Goal: Task Accomplishment & Management: Manage account settings

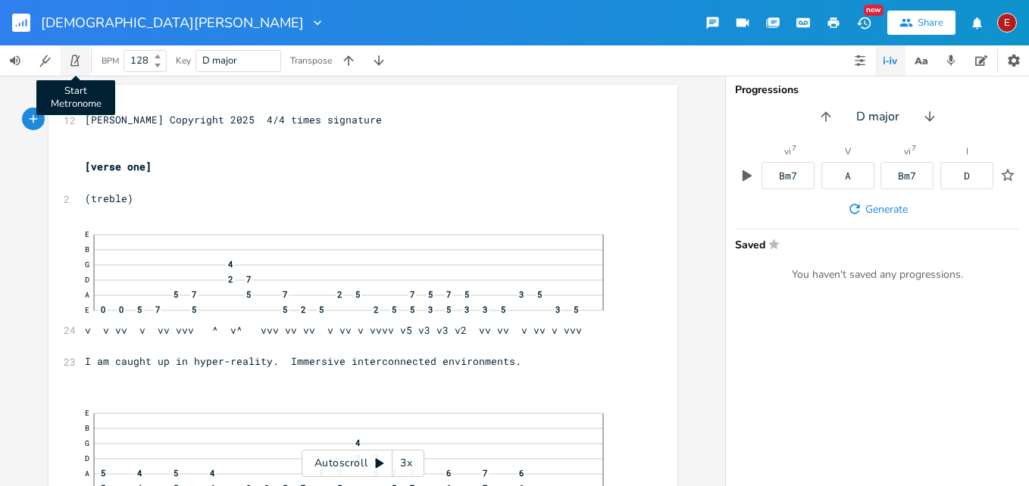
click at [73, 59] on icon "button" at bounding box center [74, 60] width 8 height 11
click at [403, 464] on div "3x" at bounding box center [405, 463] width 27 height 27
click at [403, 464] on div "4x" at bounding box center [405, 463] width 27 height 27
click at [375, 464] on icon at bounding box center [380, 464] width 12 height 12
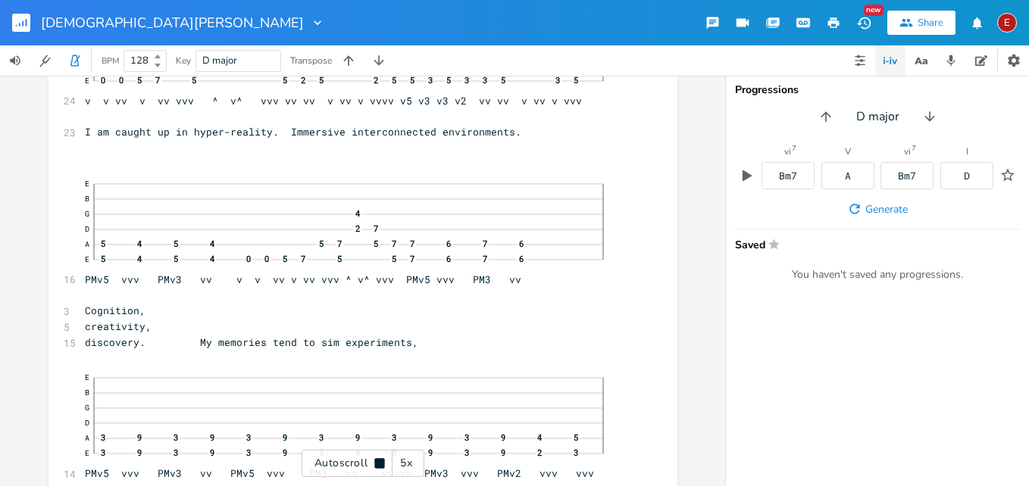
click at [375, 464] on icon at bounding box center [379, 463] width 10 height 10
click at [375, 462] on icon at bounding box center [380, 464] width 12 height 12
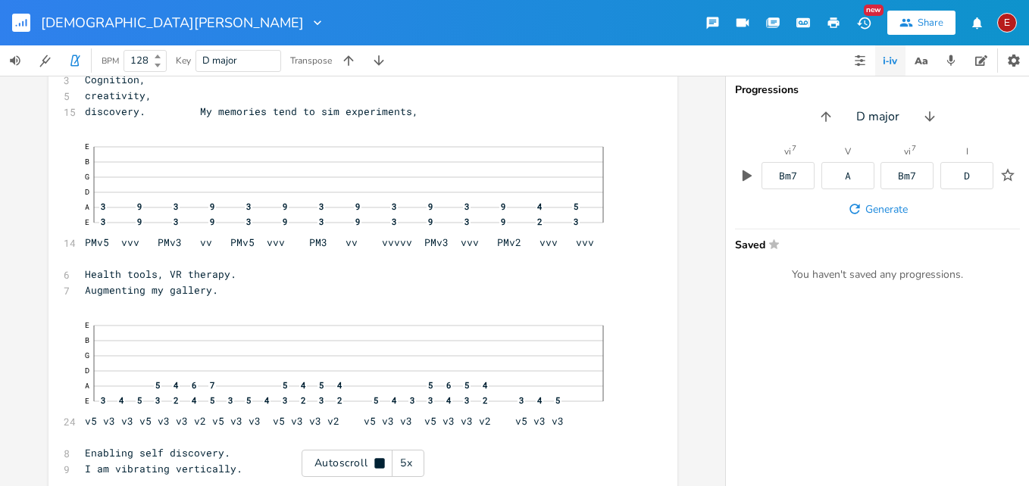
click at [375, 462] on icon at bounding box center [379, 463] width 10 height 10
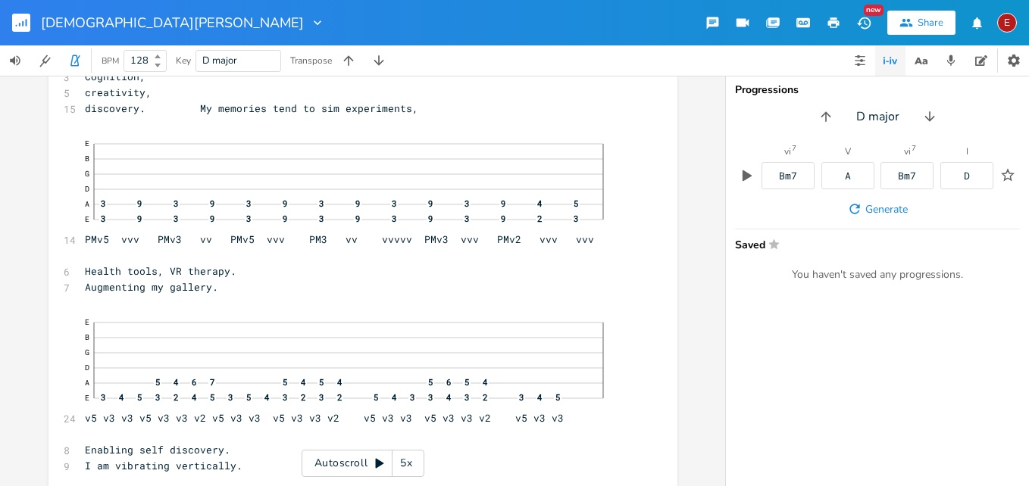
click at [375, 462] on icon at bounding box center [380, 464] width 12 height 12
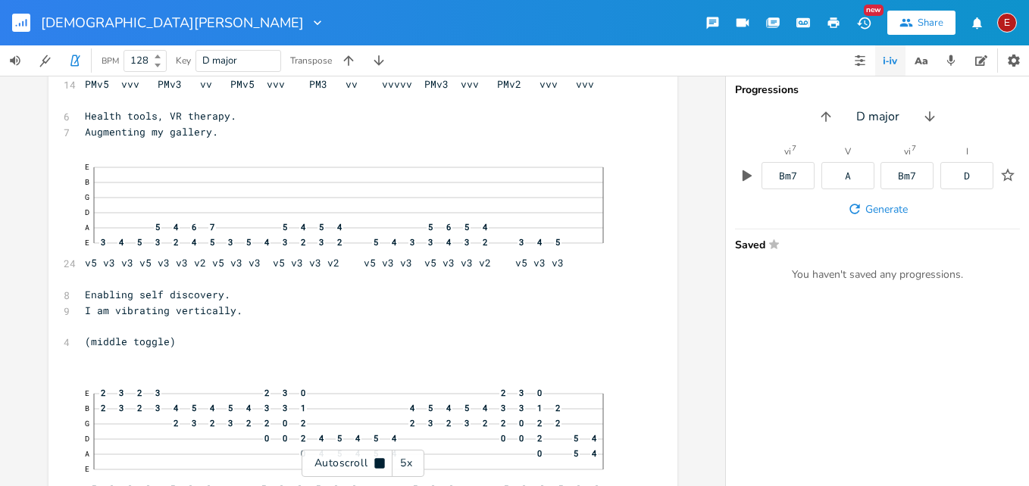
click at [375, 462] on icon at bounding box center [379, 463] width 10 height 10
click at [380, 462] on icon at bounding box center [380, 464] width 8 height 10
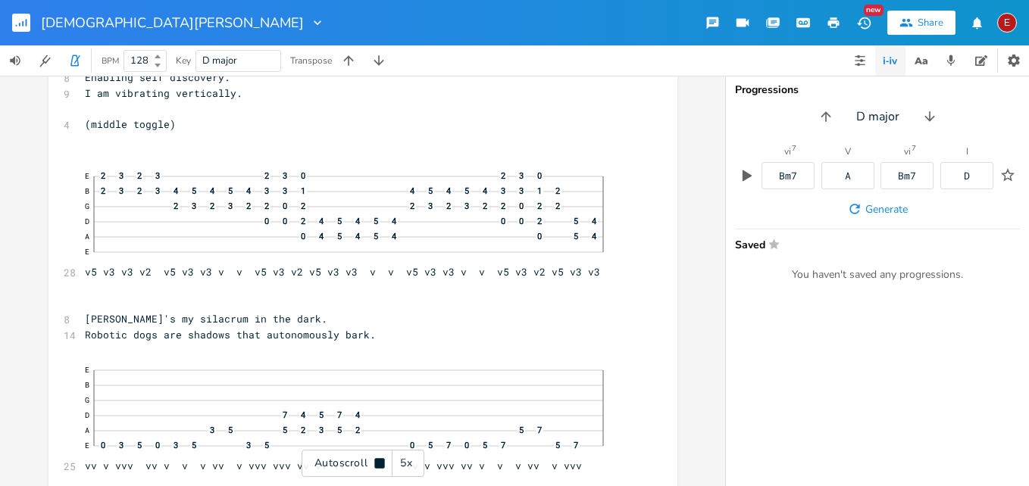
click at [380, 462] on icon at bounding box center [379, 463] width 10 height 10
click at [380, 462] on icon at bounding box center [380, 464] width 8 height 10
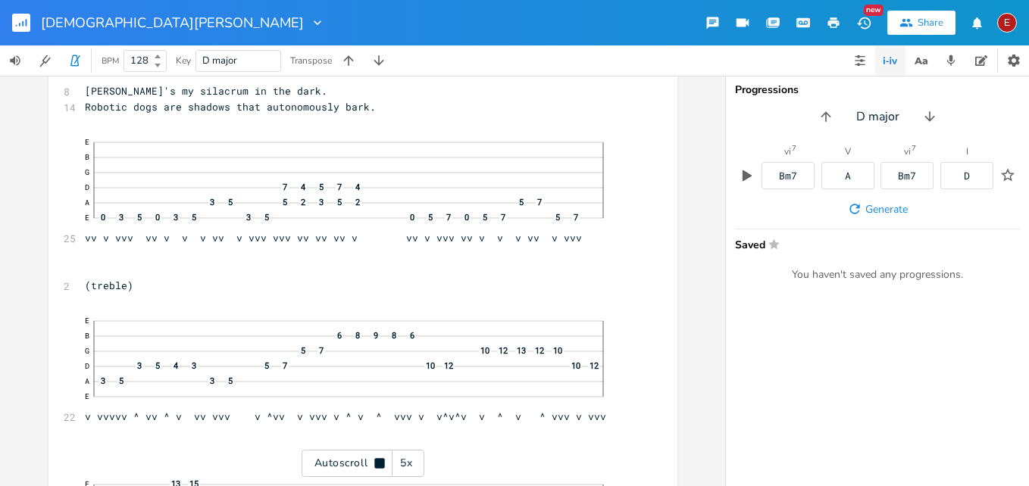
click at [380, 462] on icon at bounding box center [379, 463] width 10 height 10
click at [380, 462] on icon at bounding box center [380, 464] width 8 height 10
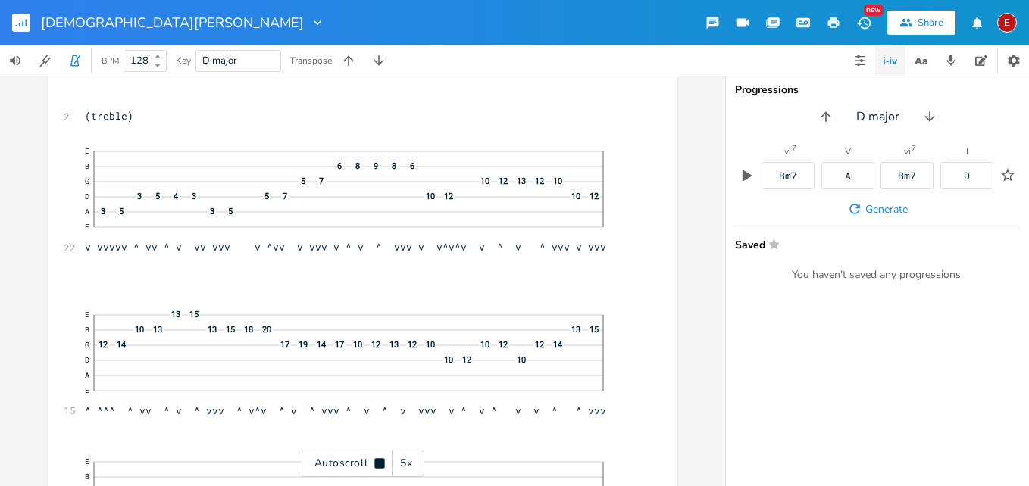
scroll to position [1238, 0]
click at [380, 462] on icon at bounding box center [379, 463] width 10 height 10
click at [380, 462] on icon at bounding box center [380, 464] width 8 height 10
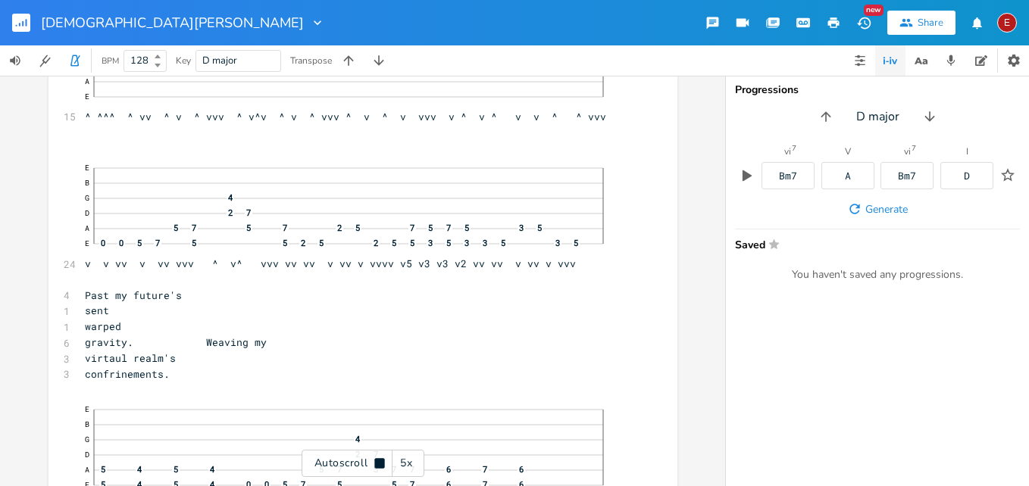
scroll to position [1533, 0]
click at [380, 462] on icon at bounding box center [379, 463] width 10 height 10
click at [375, 464] on icon at bounding box center [380, 464] width 12 height 12
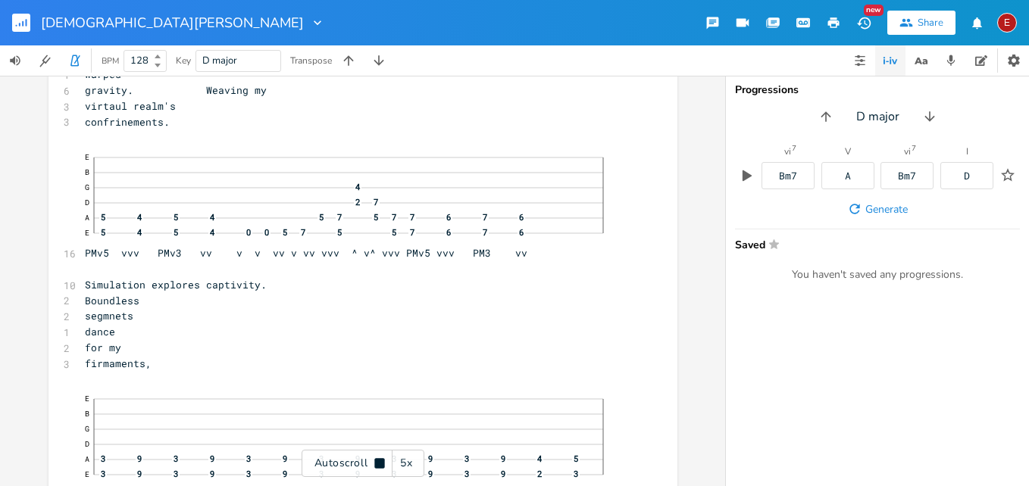
click at [375, 464] on icon at bounding box center [379, 463] width 10 height 10
click at [375, 464] on icon at bounding box center [380, 464] width 12 height 12
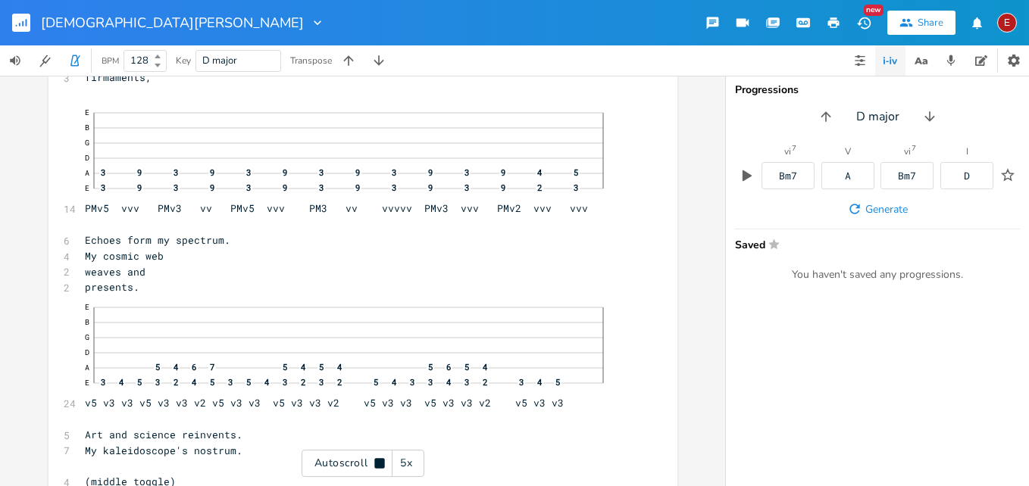
click at [375, 464] on icon at bounding box center [379, 463] width 10 height 10
click at [375, 463] on icon at bounding box center [380, 464] width 12 height 12
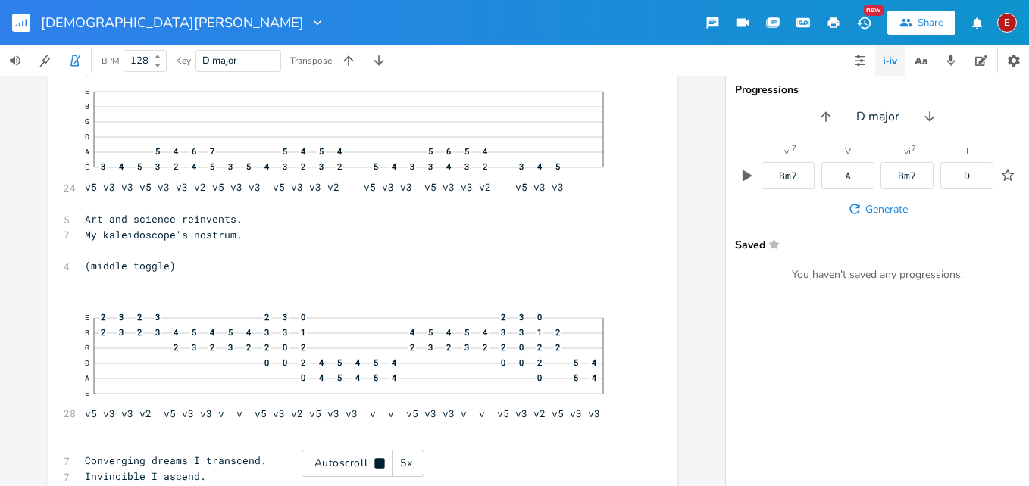
click at [375, 463] on icon at bounding box center [379, 463] width 10 height 10
click at [375, 463] on icon at bounding box center [380, 464] width 12 height 12
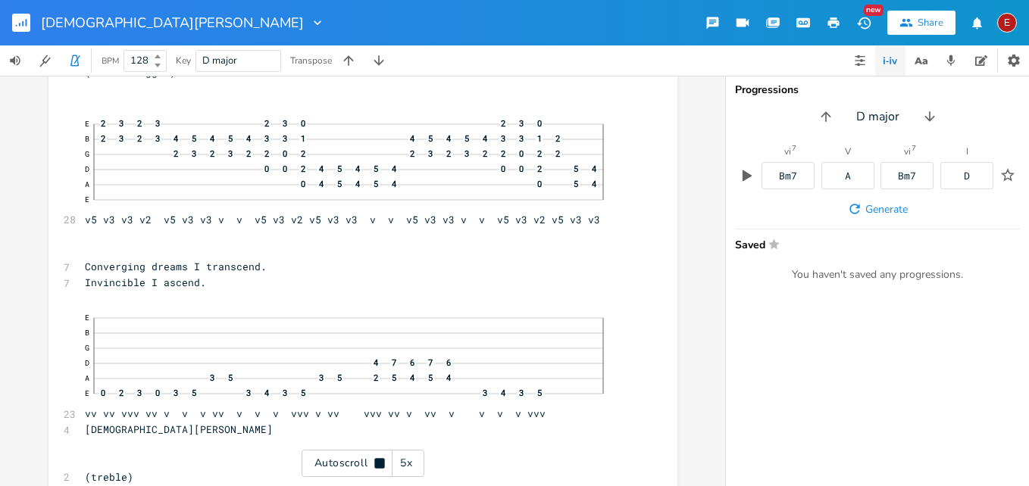
click at [375, 463] on icon at bounding box center [379, 463] width 10 height 10
click at [375, 463] on icon at bounding box center [380, 464] width 12 height 12
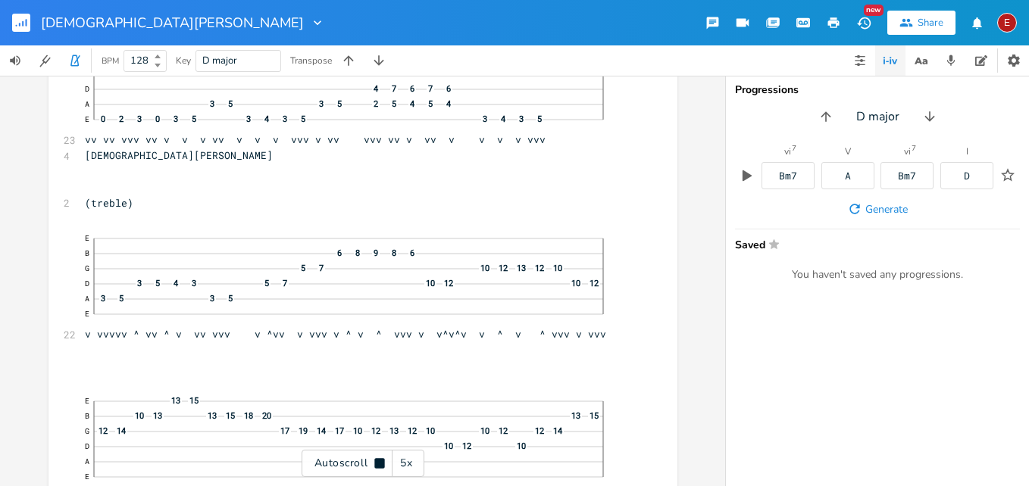
click at [374, 462] on icon at bounding box center [380, 464] width 12 height 12
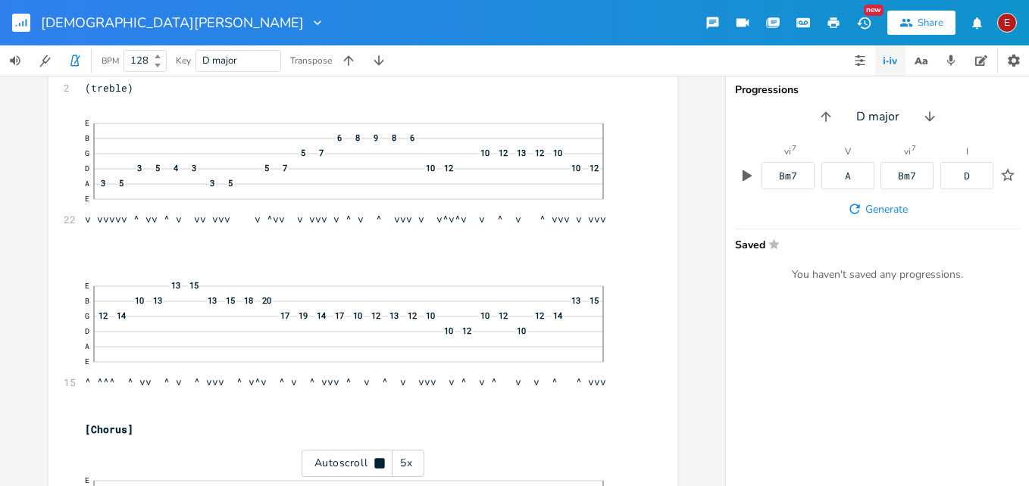
click at [374, 462] on icon at bounding box center [380, 464] width 12 height 12
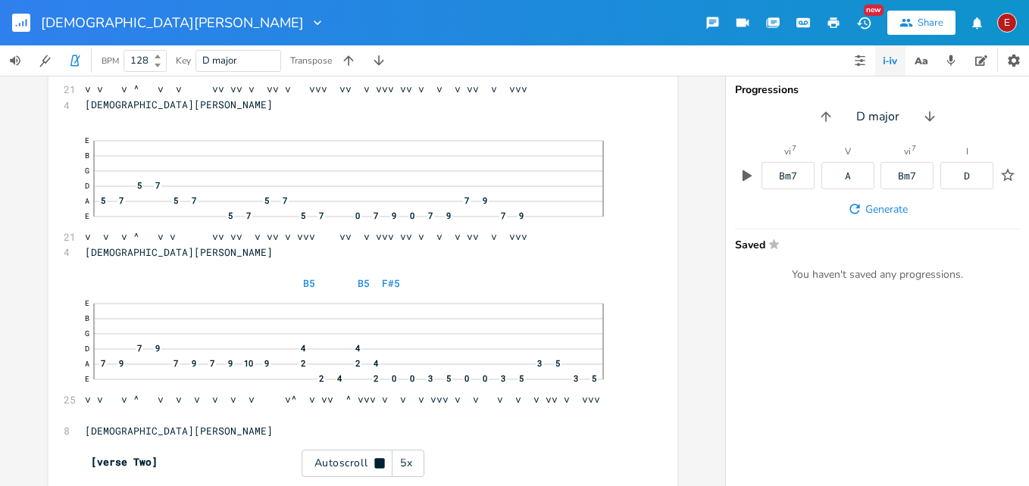
click at [374, 462] on icon at bounding box center [380, 464] width 12 height 12
click at [1008, 33] on button "E" at bounding box center [1007, 22] width 20 height 35
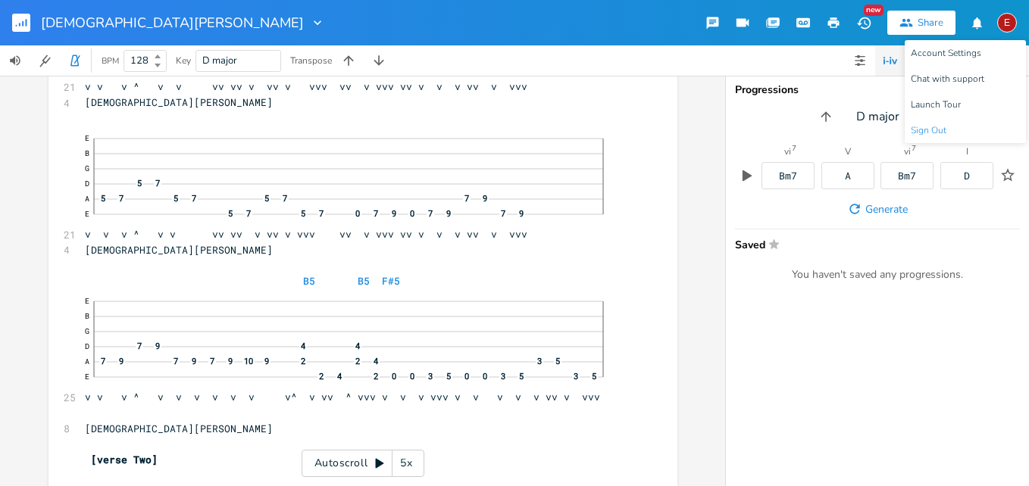
click at [940, 123] on li "Sign Out" at bounding box center [965, 130] width 121 height 26
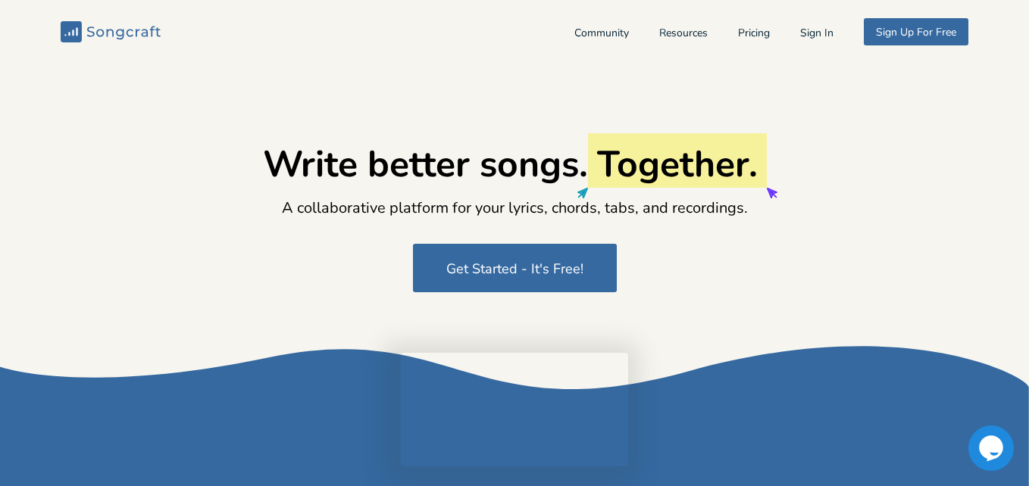
type input "[EMAIL_ADDRESS][DOMAIN_NAME]"
